Goal: Find specific page/section: Find specific page/section

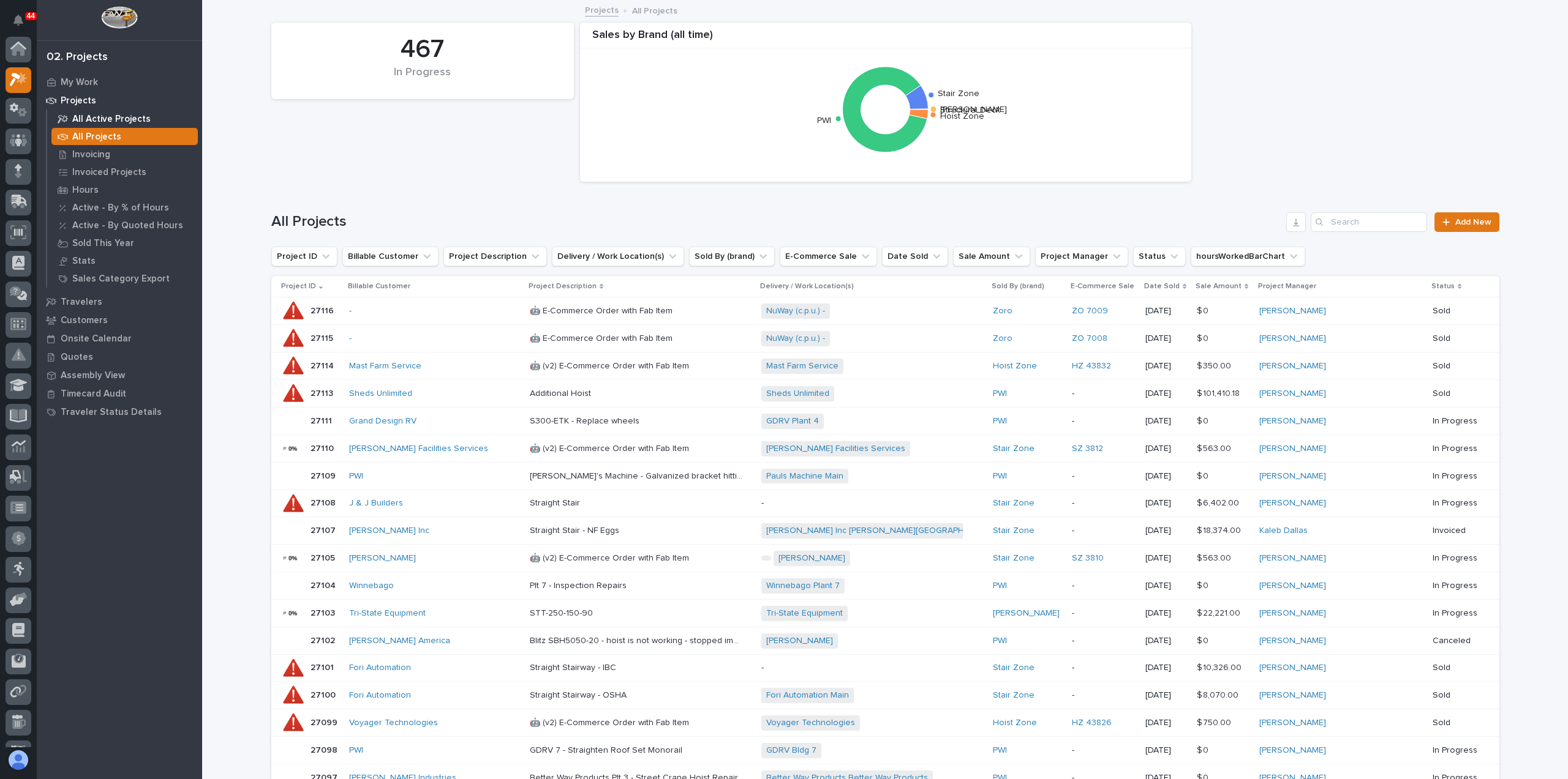
scroll to position [30, 0]
click at [85, 138] on p "All Projects" at bounding box center [97, 137] width 49 height 11
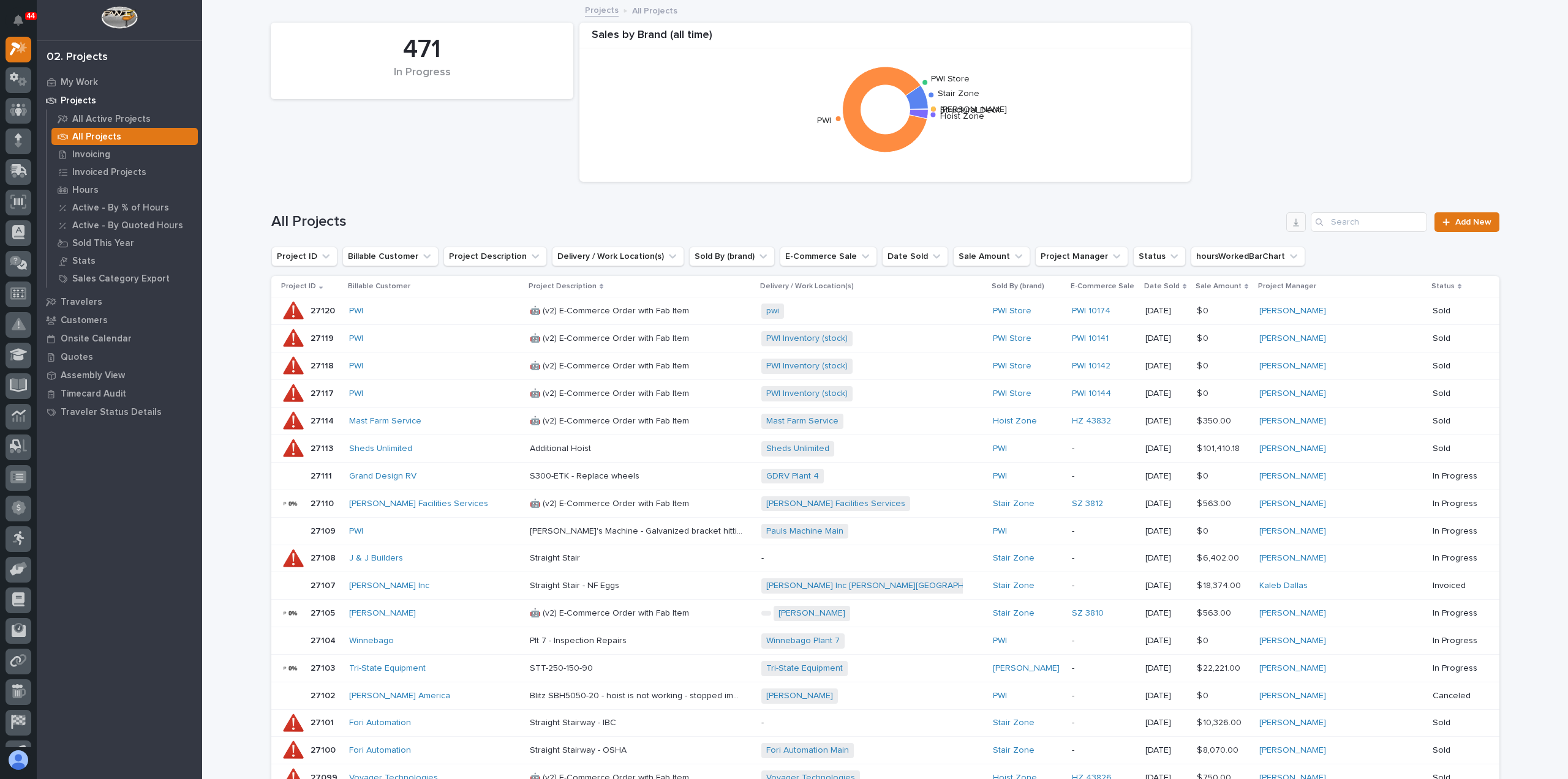
click at [1293, 220] on icon "button" at bounding box center [1295, 222] width 9 height 9
click at [76, 190] on p "Hours" at bounding box center [85, 190] width 27 height 11
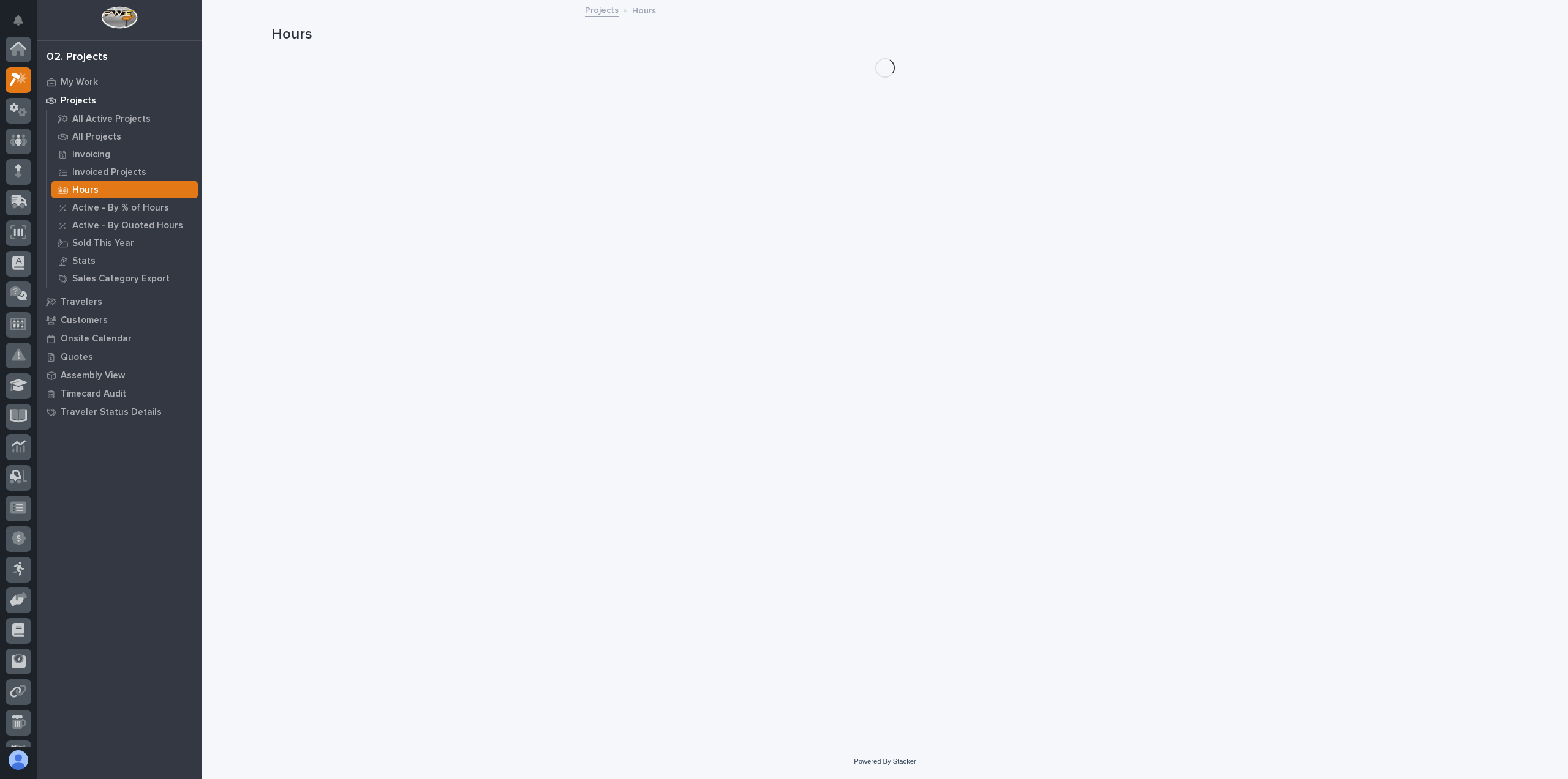
scroll to position [30, 0]
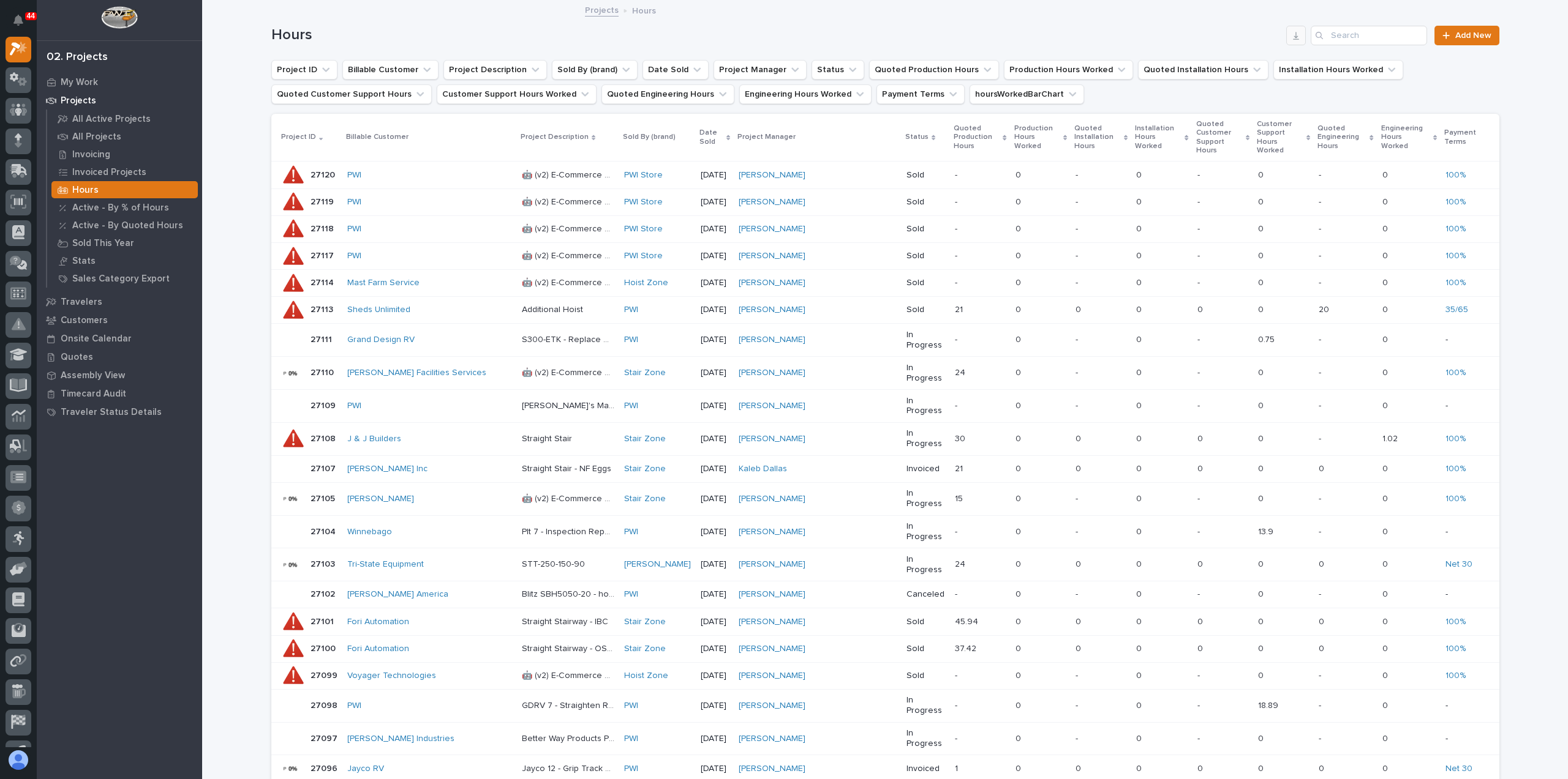
click at [1291, 35] on icon "button" at bounding box center [1295, 35] width 9 height 9
